Goal: Transaction & Acquisition: Obtain resource

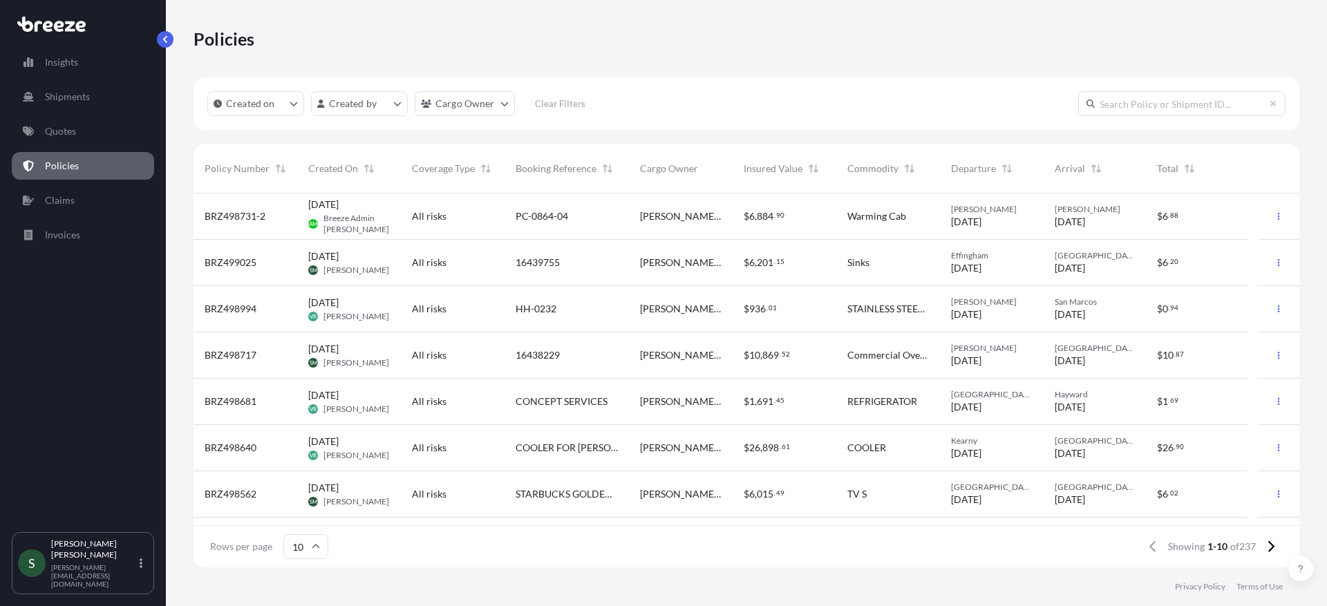
scroll to position [371, 1095]
click at [52, 131] on p "Quotes" at bounding box center [60, 131] width 31 height 14
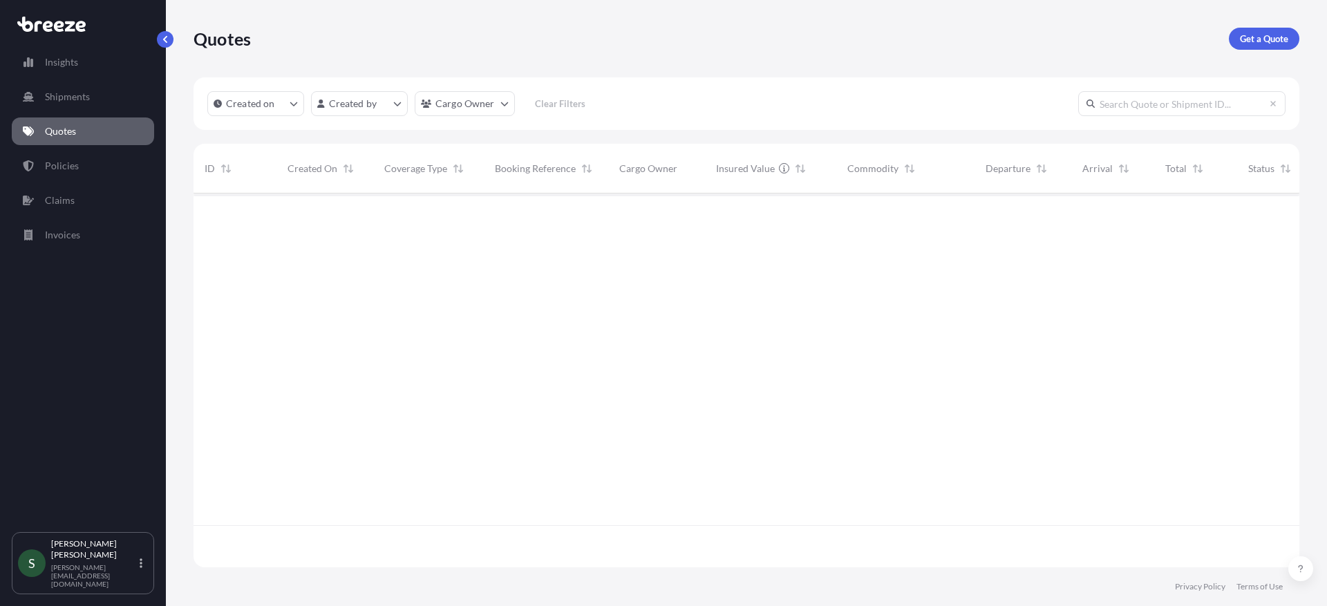
scroll to position [371, 1095]
click at [1268, 30] on link "Get a Quote" at bounding box center [1264, 39] width 70 height 22
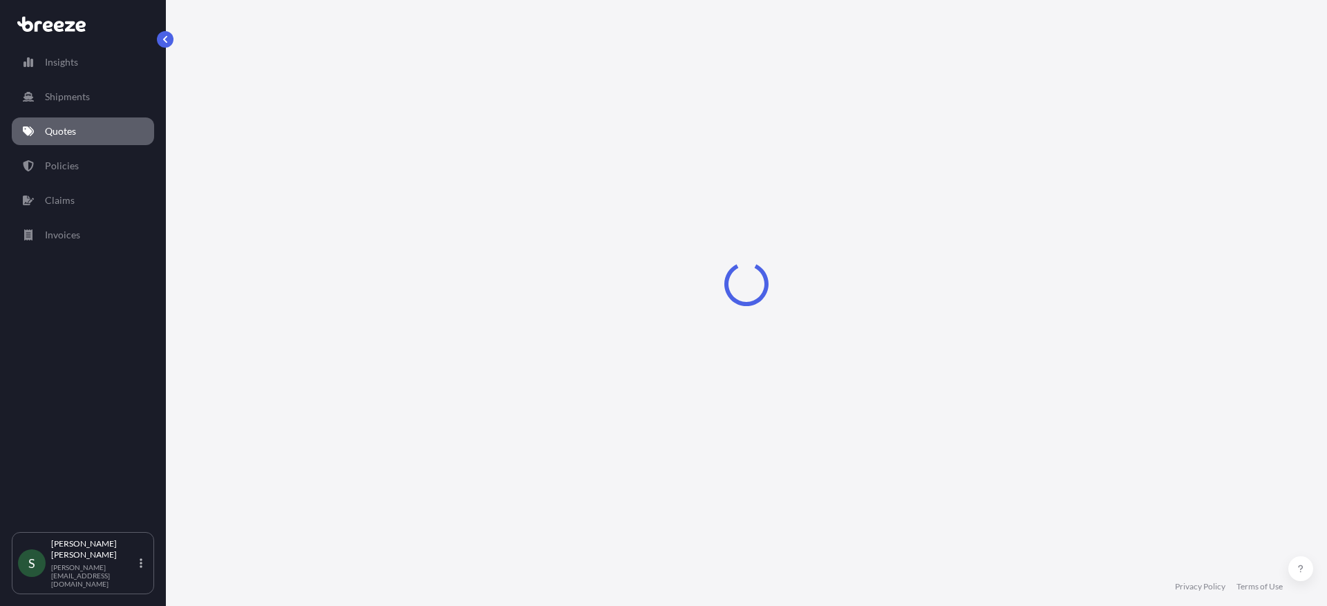
select select "Sea"
select select "1"
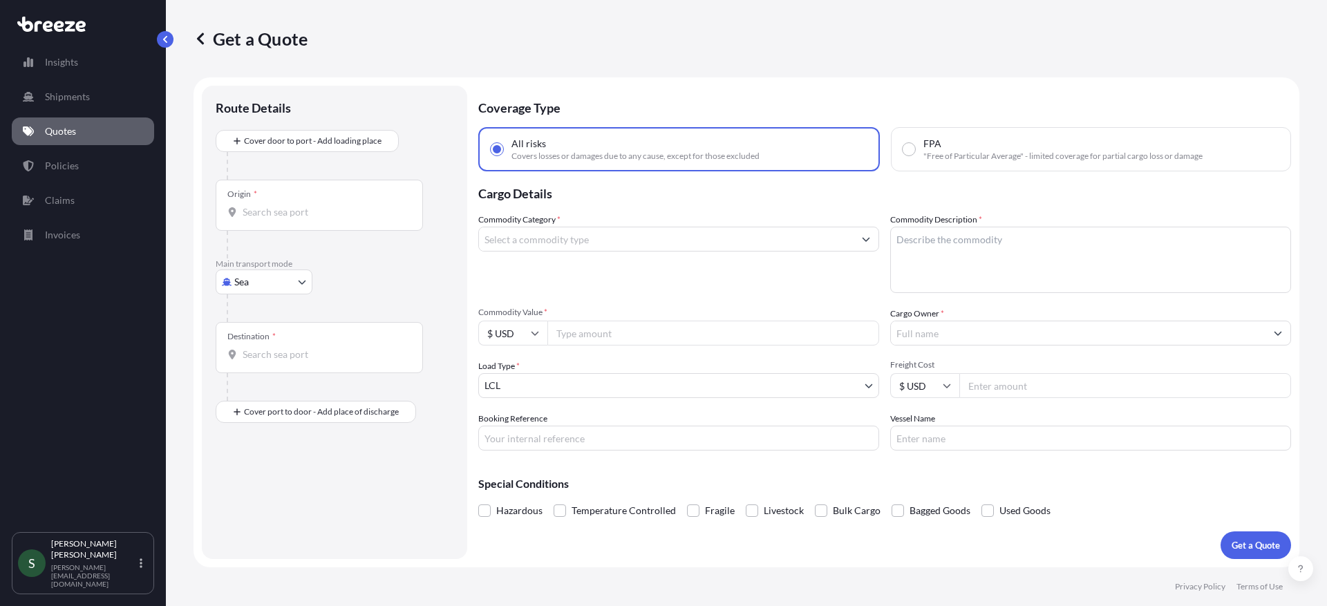
click at [280, 280] on body "Insights Shipments Quotes Policies Claims Invoices S [PERSON_NAME] [PERSON_NAME…" at bounding box center [663, 303] width 1327 height 606
click at [254, 361] on span "Road" at bounding box center [253, 368] width 22 height 14
select select "Road"
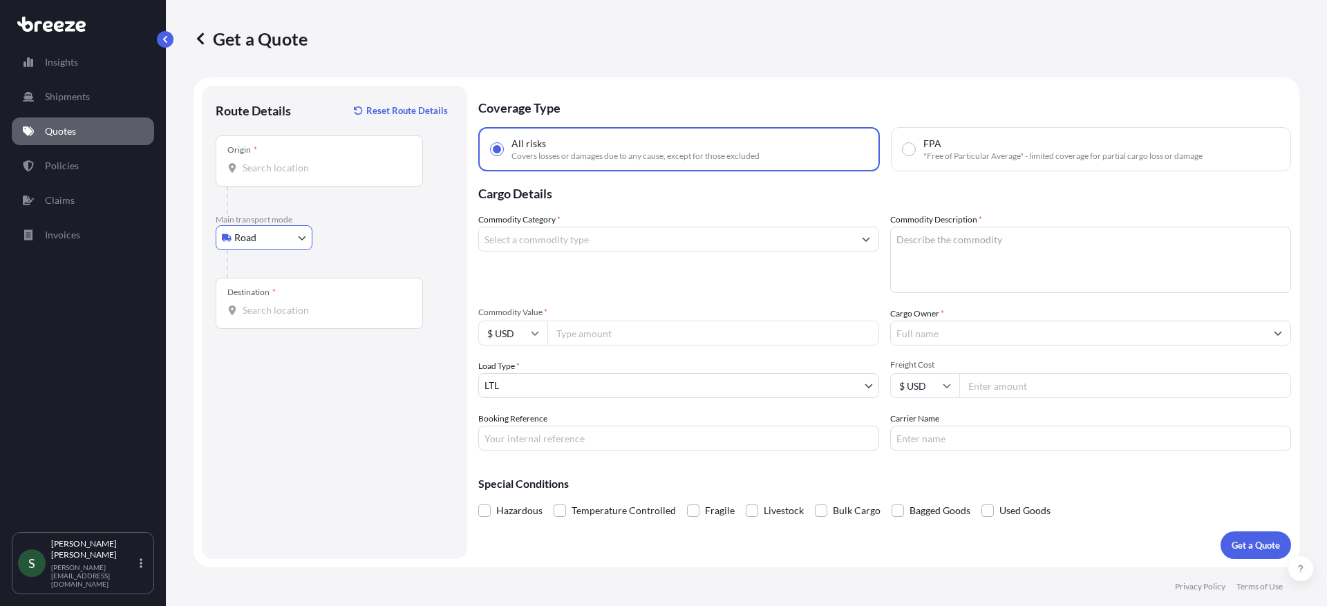
click at [292, 165] on input "Origin *" at bounding box center [324, 168] width 163 height 14
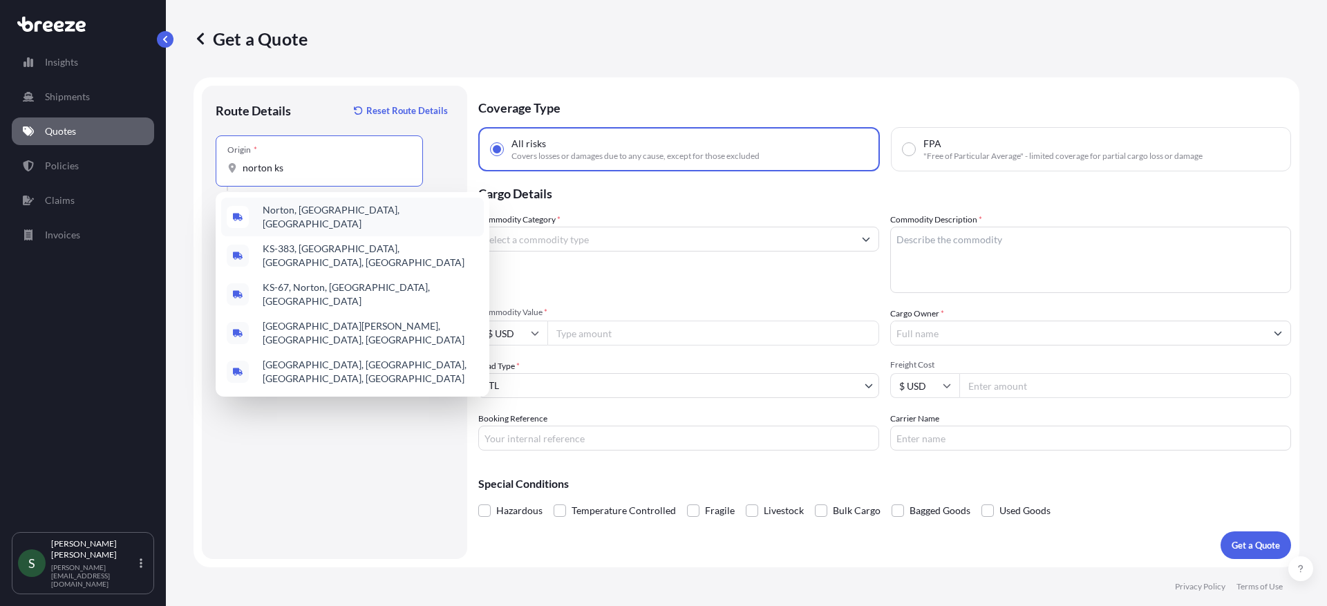
click at [303, 214] on span "Norton, [GEOGRAPHIC_DATA], [GEOGRAPHIC_DATA]" at bounding box center [371, 217] width 216 height 28
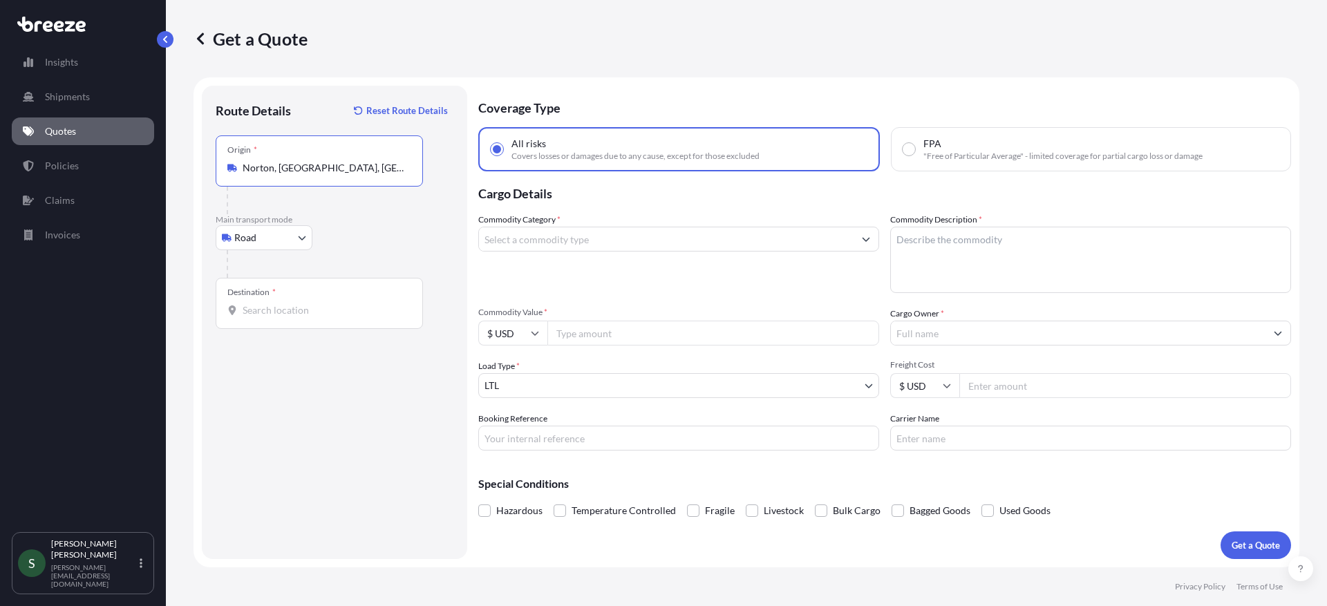
type input "Norton, [GEOGRAPHIC_DATA], [GEOGRAPHIC_DATA]"
click at [291, 315] on input "Destination *" at bounding box center [324, 310] width 163 height 14
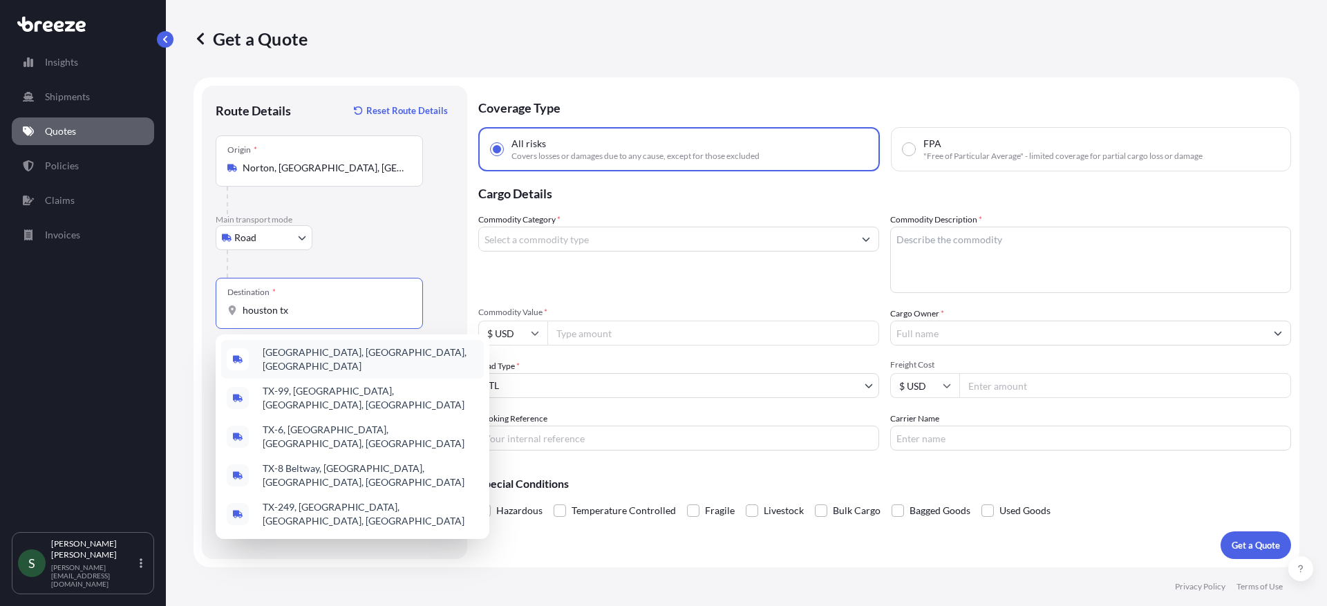
click at [318, 364] on div "[GEOGRAPHIC_DATA], [GEOGRAPHIC_DATA], [GEOGRAPHIC_DATA]" at bounding box center [352, 359] width 263 height 39
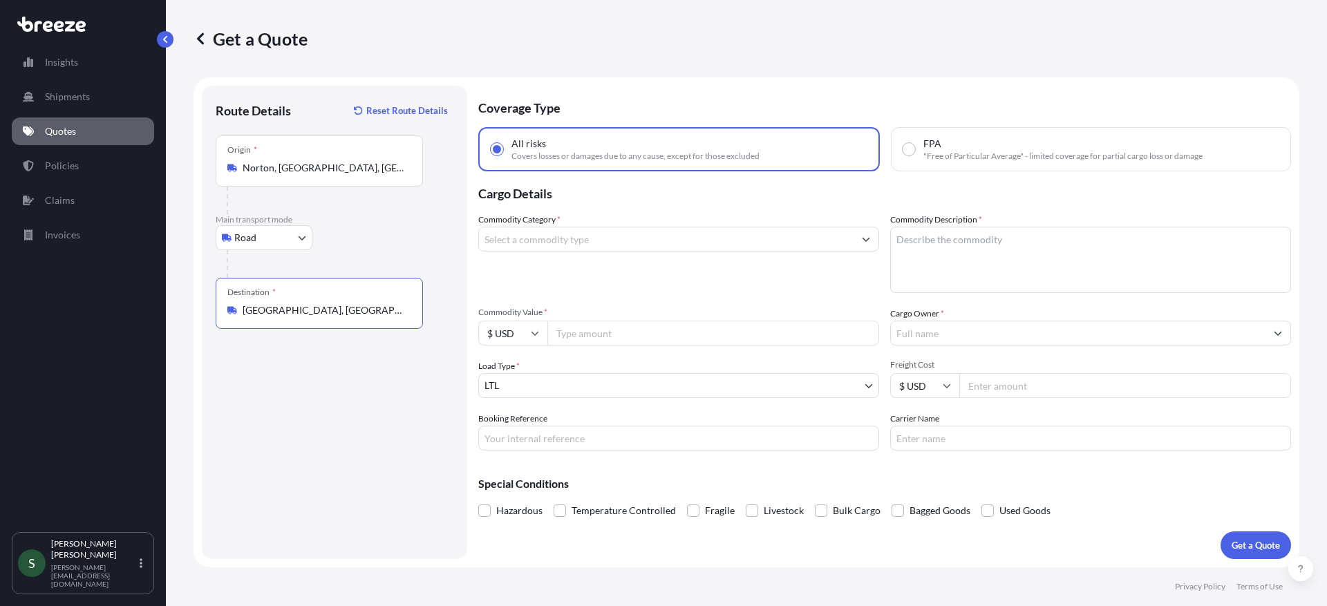
type input "[GEOGRAPHIC_DATA], [GEOGRAPHIC_DATA], [GEOGRAPHIC_DATA]"
click at [626, 243] on input "Commodity Category *" at bounding box center [666, 239] width 375 height 25
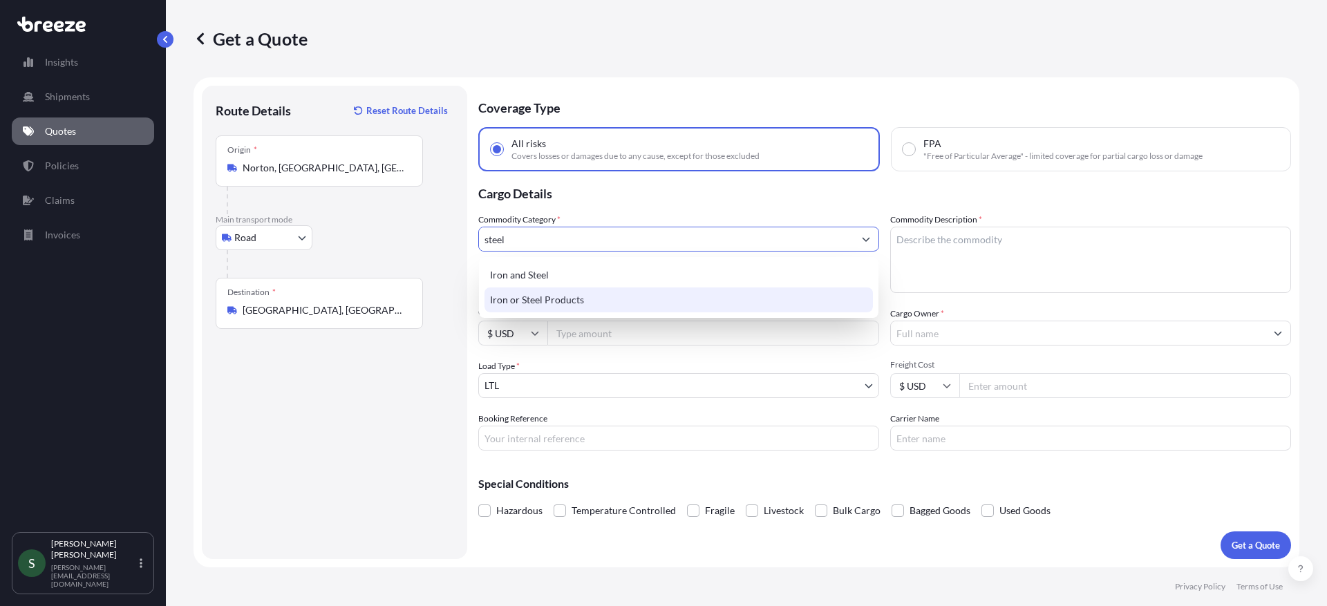
click at [631, 299] on div "Iron or Steel Products" at bounding box center [678, 300] width 388 height 25
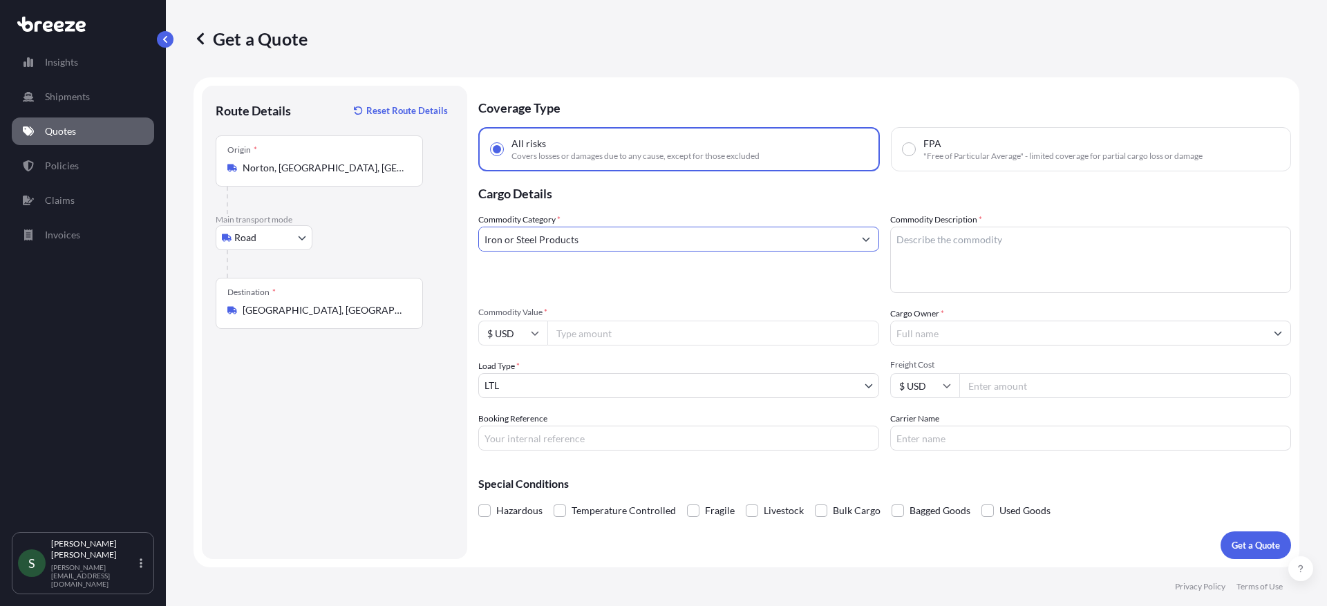
type input "Iron or Steel Products"
click at [948, 258] on textarea "Commodity Description *" at bounding box center [1090, 260] width 401 height 66
type textarea "R"
type textarea "Keg racks"
click at [661, 339] on input "Commodity Value *" at bounding box center [713, 333] width 332 height 25
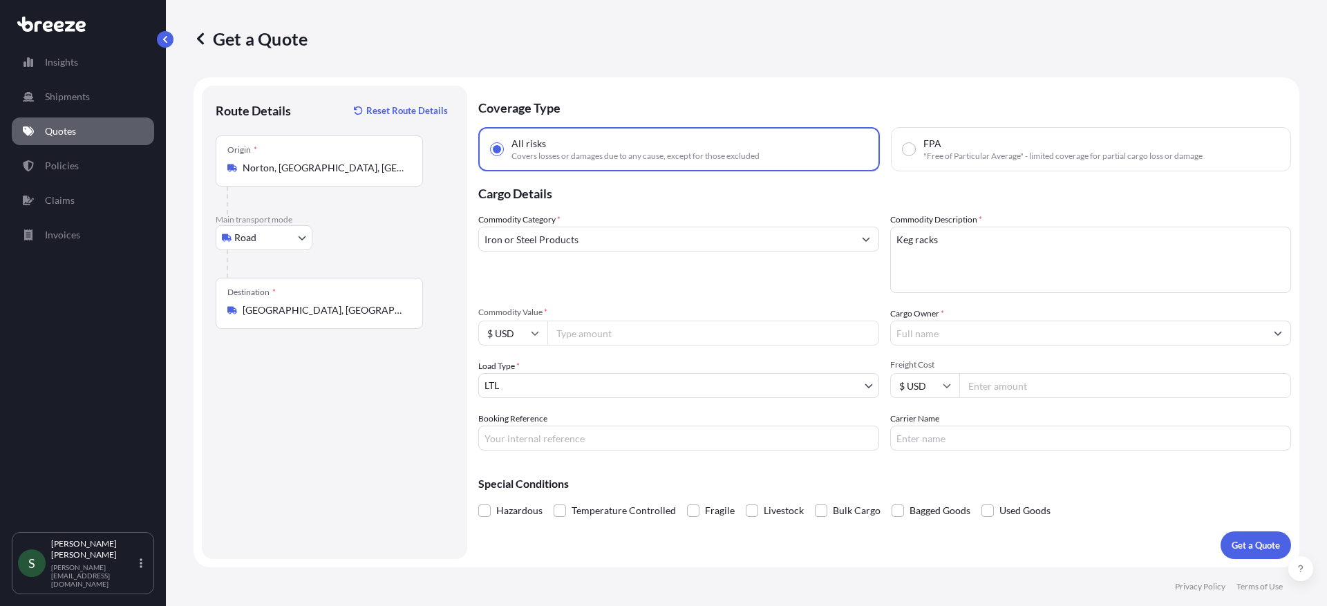
click at [921, 338] on input "Cargo Owner *" at bounding box center [1078, 333] width 375 height 25
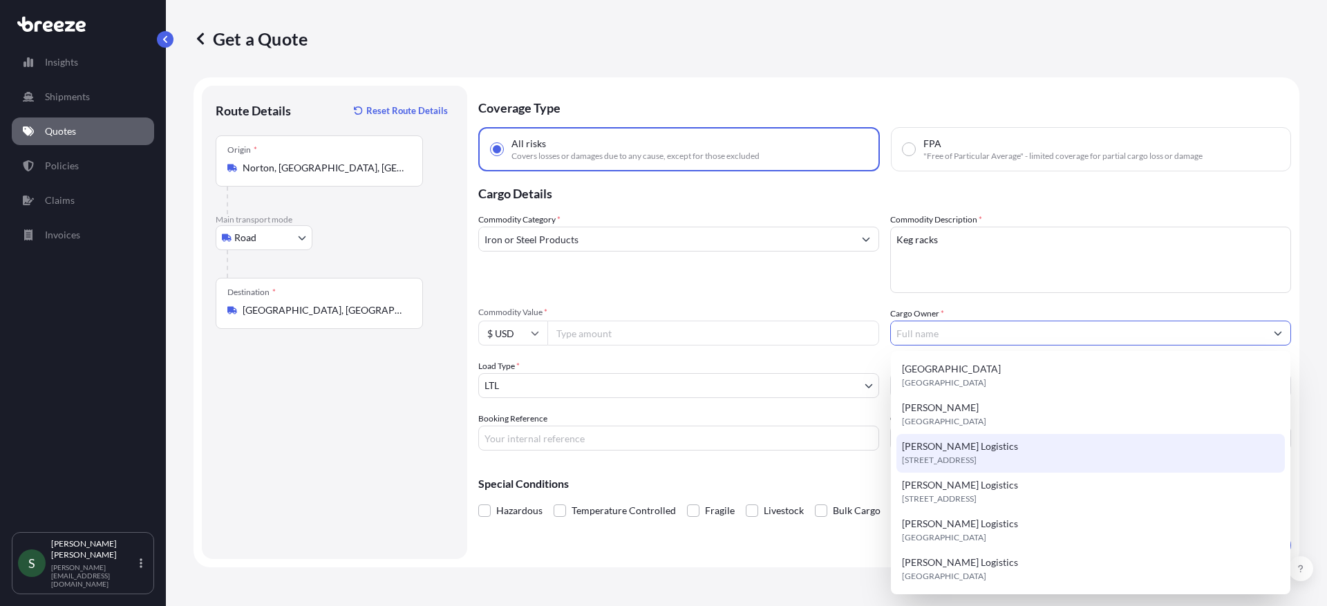
click at [970, 451] on span "[PERSON_NAME] Logistics" at bounding box center [960, 447] width 116 height 14
type input "[PERSON_NAME] Logistics"
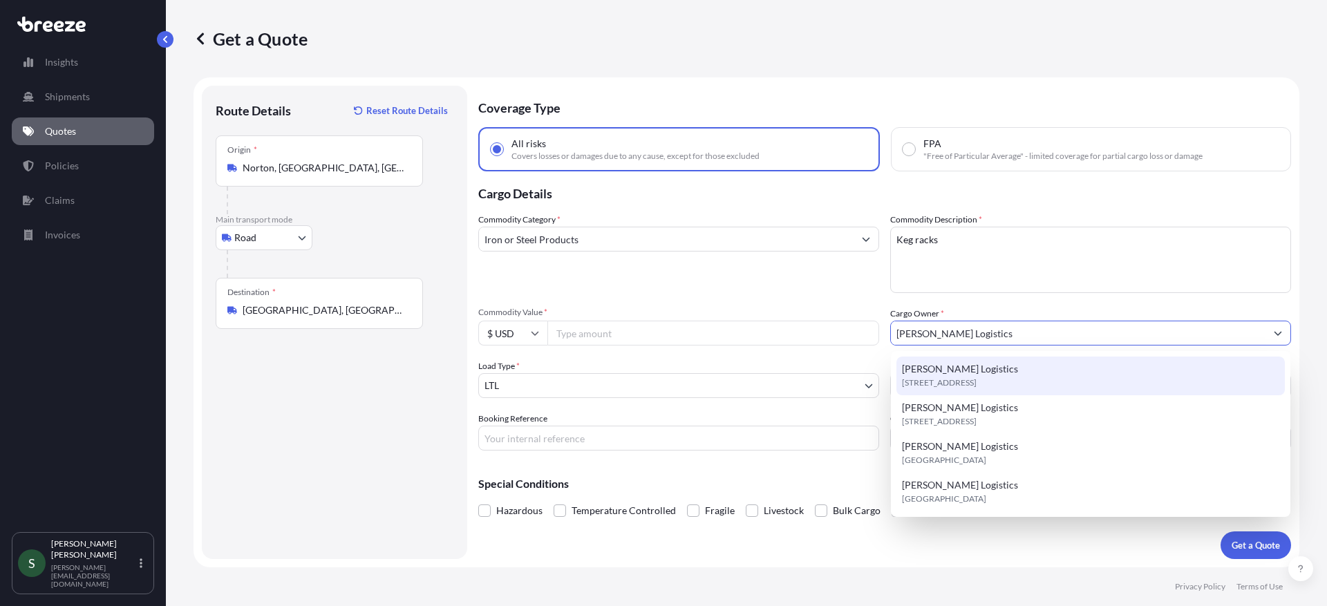
click at [675, 337] on input "Commodity Value *" at bounding box center [713, 333] width 332 height 25
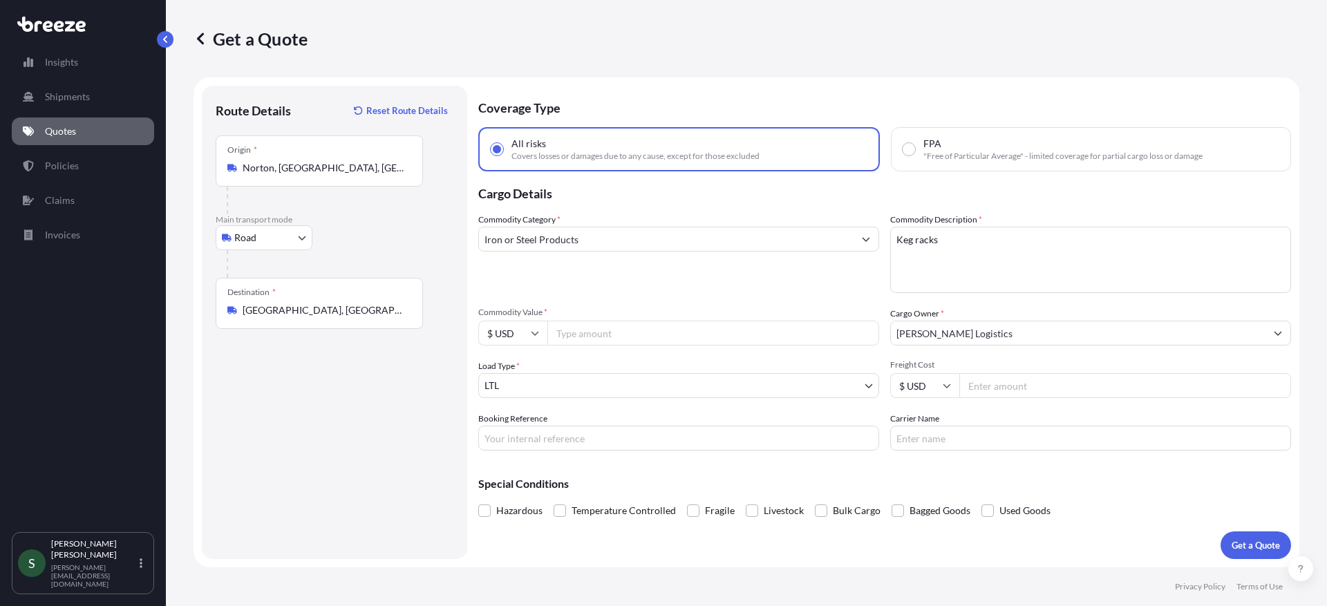
paste input "8330.00"
type input "8330.00"
click at [1032, 393] on input "Freight Cost" at bounding box center [1125, 385] width 332 height 25
click at [999, 391] on input "Freight Cost" at bounding box center [1125, 385] width 332 height 25
type input "285.49"
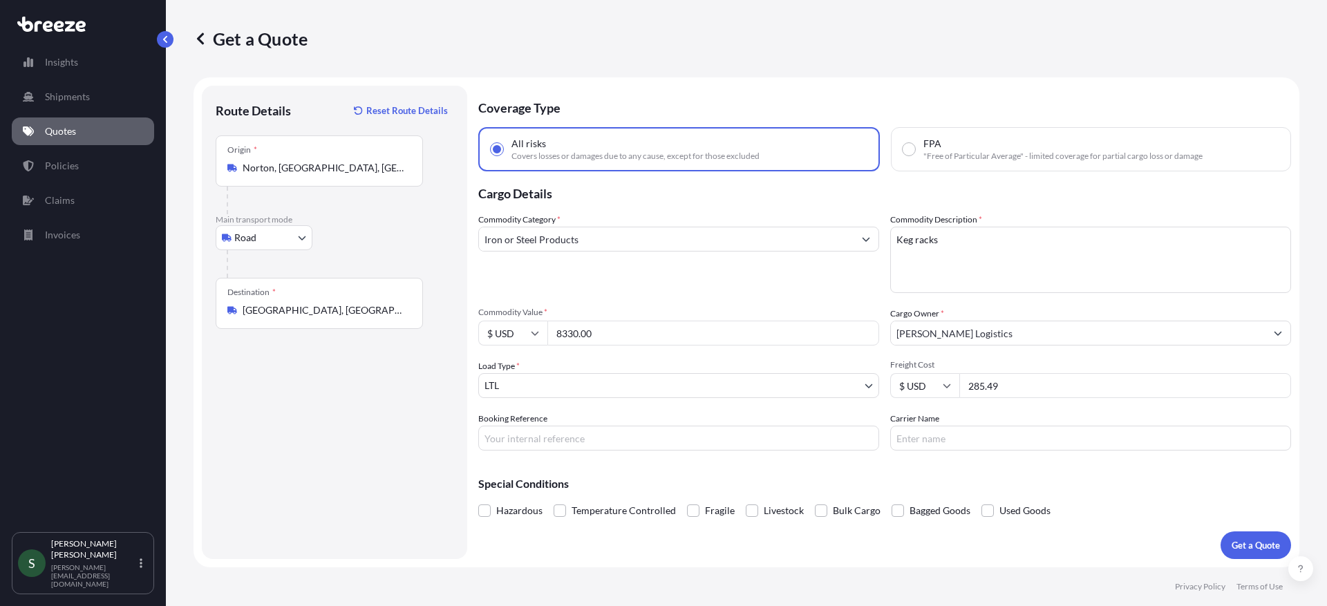
click at [1017, 431] on input "Carrier Name" at bounding box center [1090, 438] width 401 height 25
type input "TForce"
click at [642, 441] on input "Booking Reference" at bounding box center [678, 438] width 401 height 25
paste input "$8,330.00"
type input "$8,330.00"
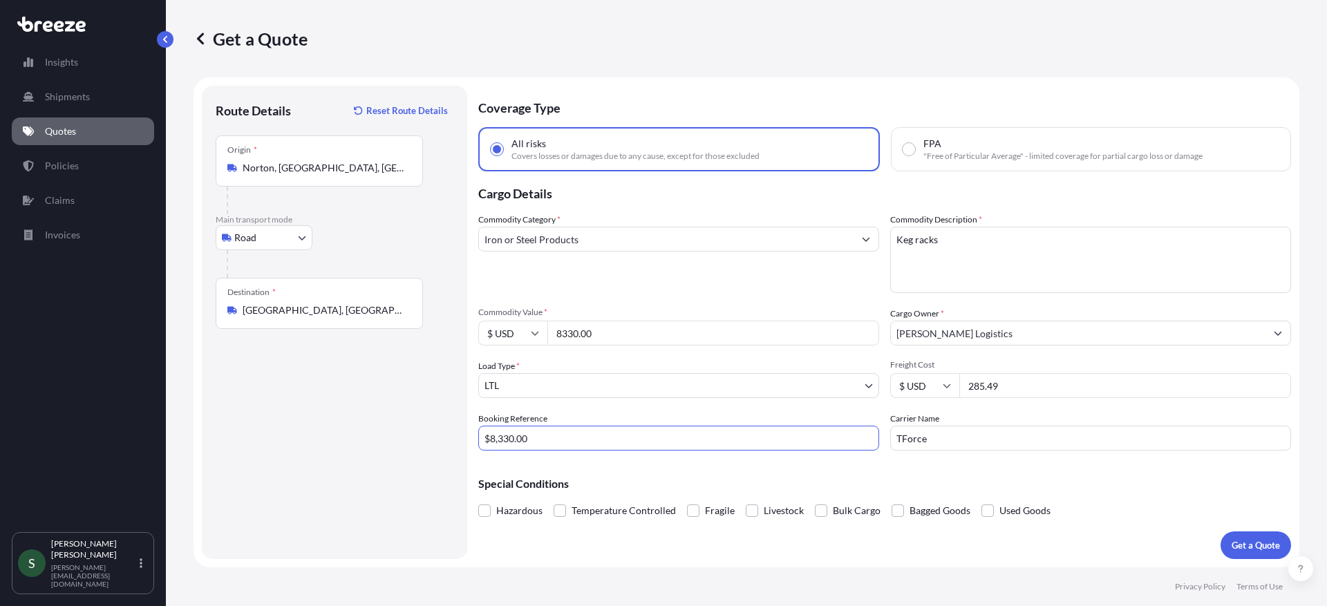
drag, startPoint x: 576, startPoint y: 439, endPoint x: 449, endPoint y: 438, distance: 127.2
click at [449, 438] on form "Route Details Reset Route Details Place of loading Road Road Rail Origin * [GEO…" at bounding box center [747, 322] width 1106 height 490
click at [594, 432] on input "Booking Reference" at bounding box center [678, 438] width 401 height 25
paste input "16439758"
type input "16439758"
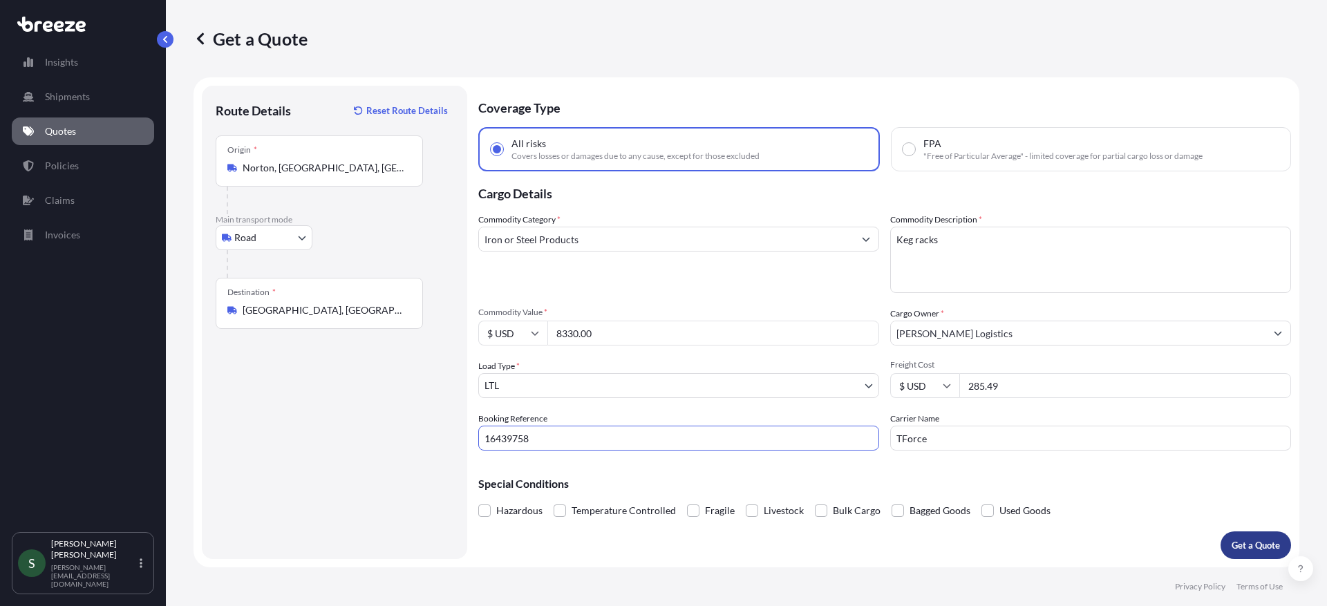
click at [1268, 547] on p "Get a Quote" at bounding box center [1256, 545] width 48 height 14
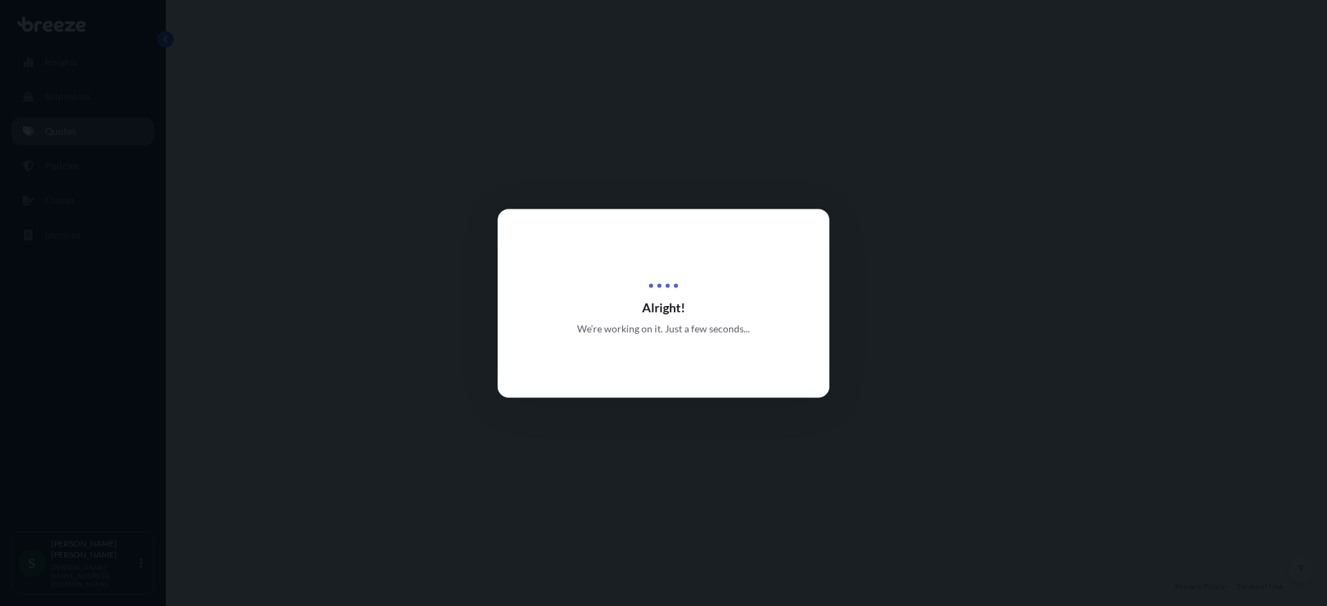
select select "Road"
select select "1"
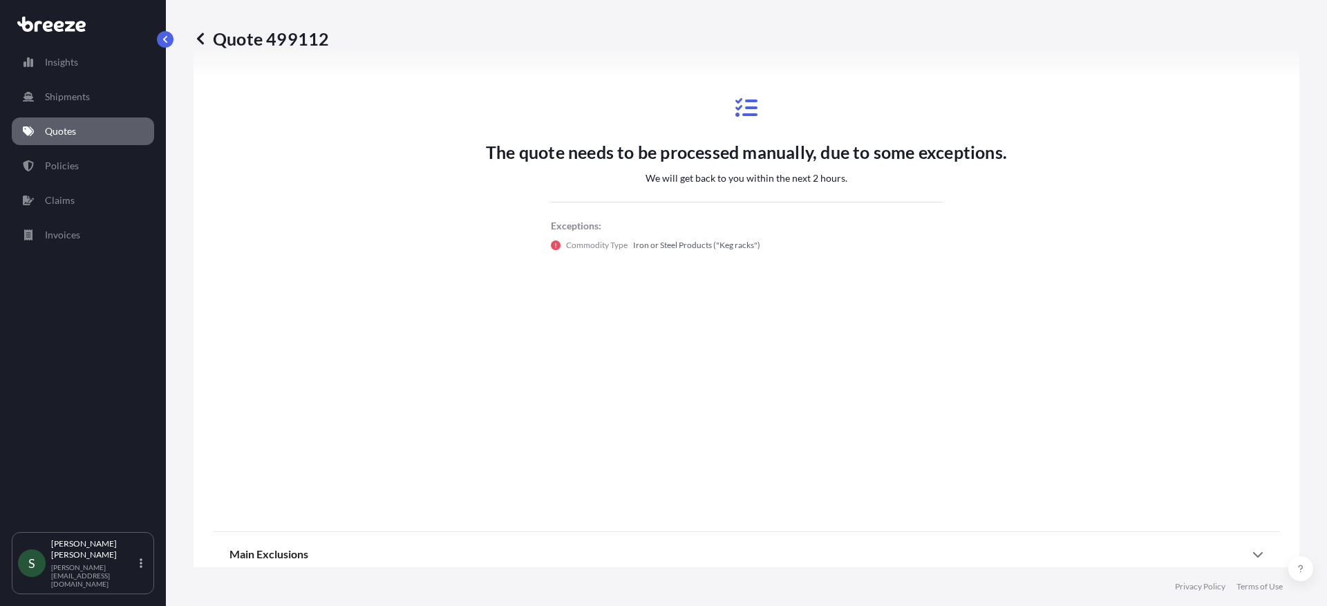
scroll to position [789, 0]
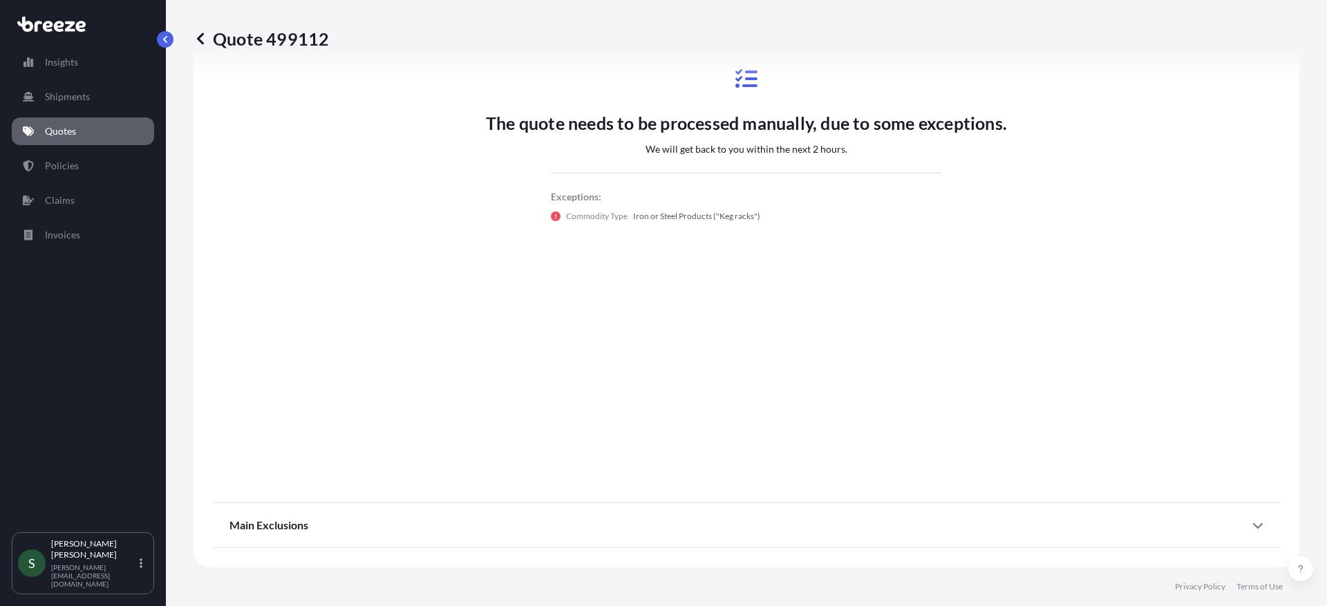
click at [641, 317] on div "The quote needs to be processed manually, due to some exceptions. We will get b…" at bounding box center [746, 145] width 1067 height 687
